Goal: Navigation & Orientation: Find specific page/section

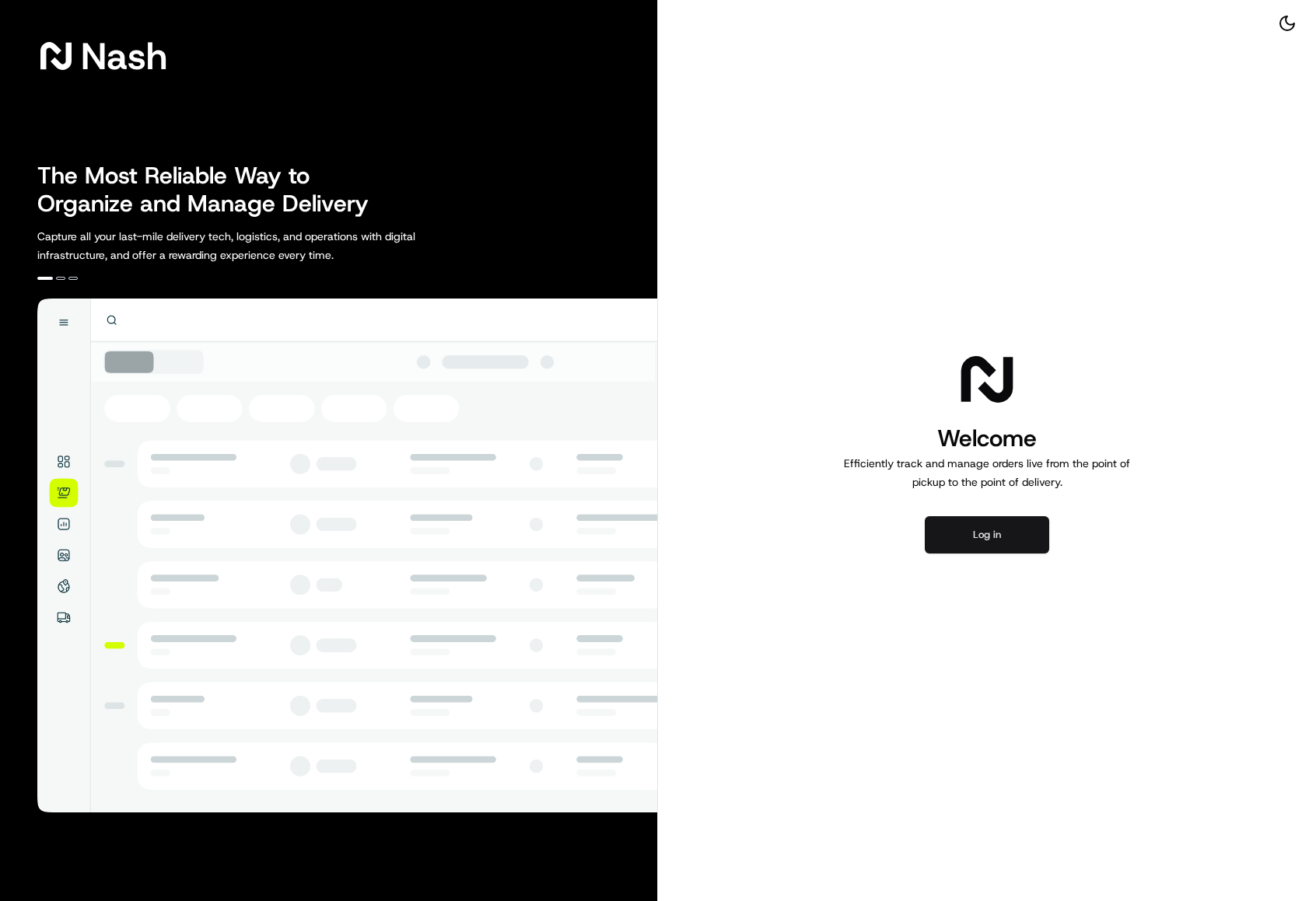
click at [1018, 534] on button "Log in" at bounding box center [987, 534] width 124 height 37
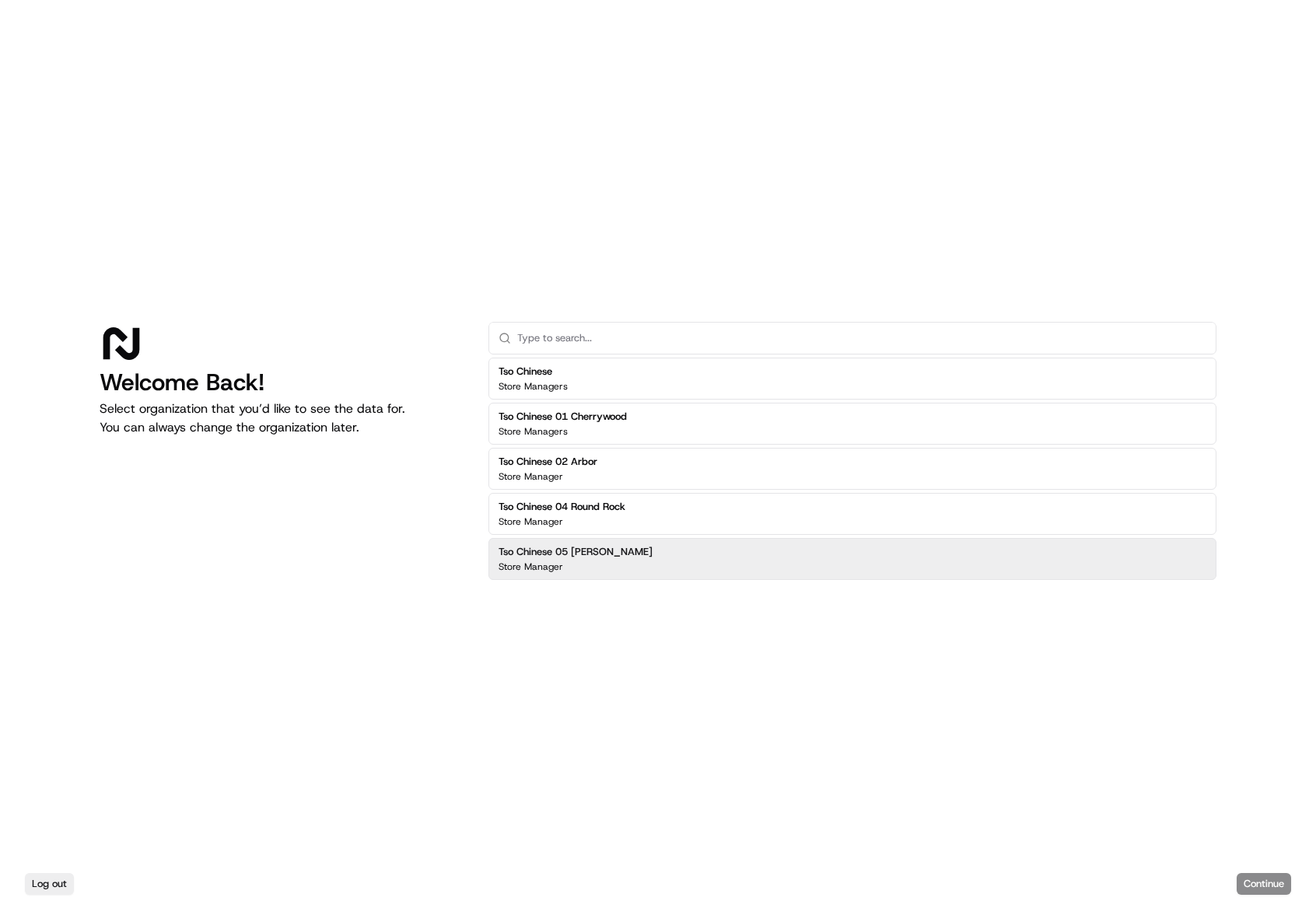
click at [634, 559] on div "Tso Chinese 05 [PERSON_NAME] Store Manager" at bounding box center [852, 558] width 728 height 42
click at [1272, 887] on button "Continue" at bounding box center [1264, 884] width 55 height 22
